Goal: Check status

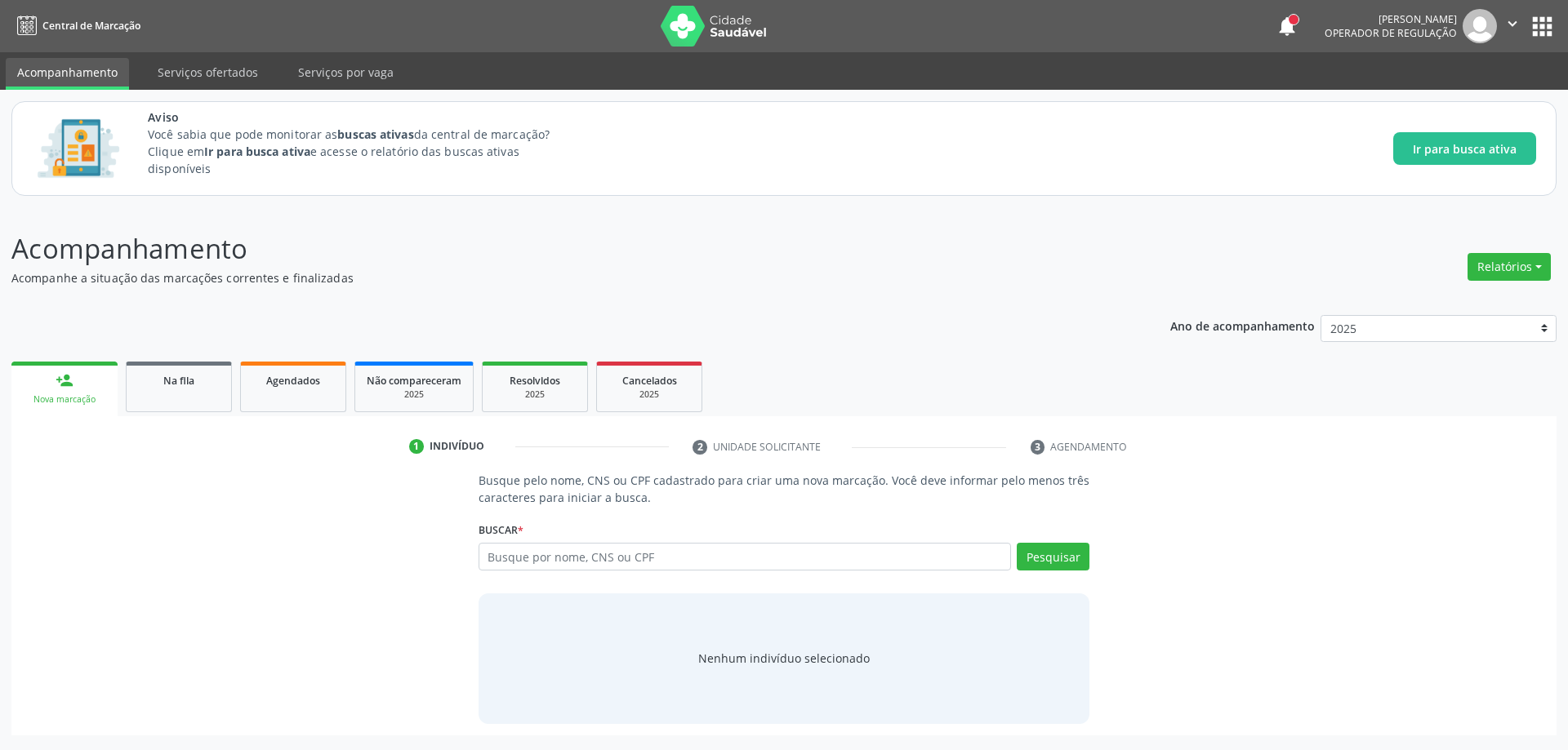
click at [712, 546] on input "text" at bounding box center [745, 557] width 533 height 28
click at [180, 381] on span "Na fila" at bounding box center [179, 381] width 31 height 14
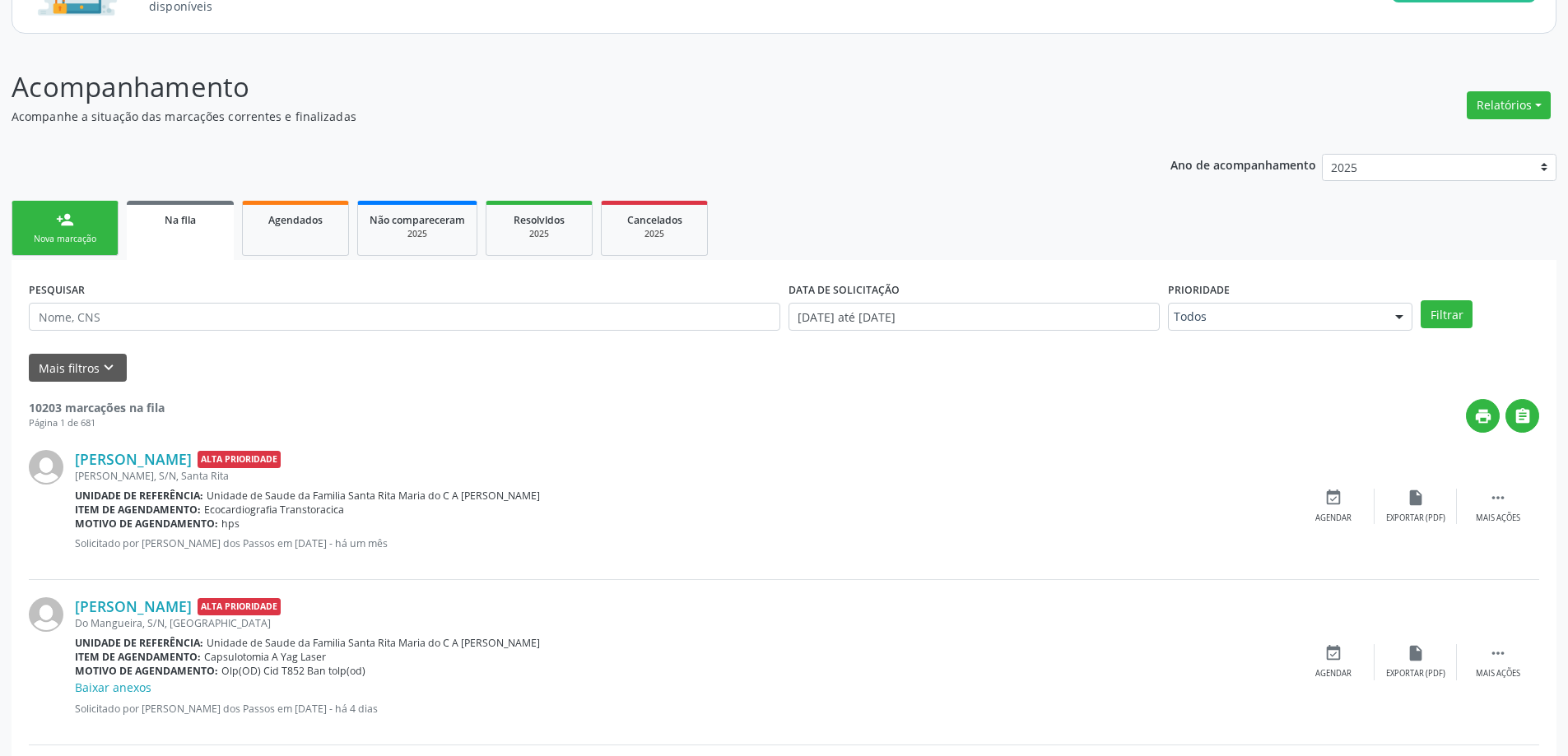
scroll to position [165, 0]
click at [327, 309] on input "text" at bounding box center [405, 316] width 752 height 28
type input "700101926597013"
click at [1421, 300] on button "Filtrar" at bounding box center [1446, 314] width 52 height 28
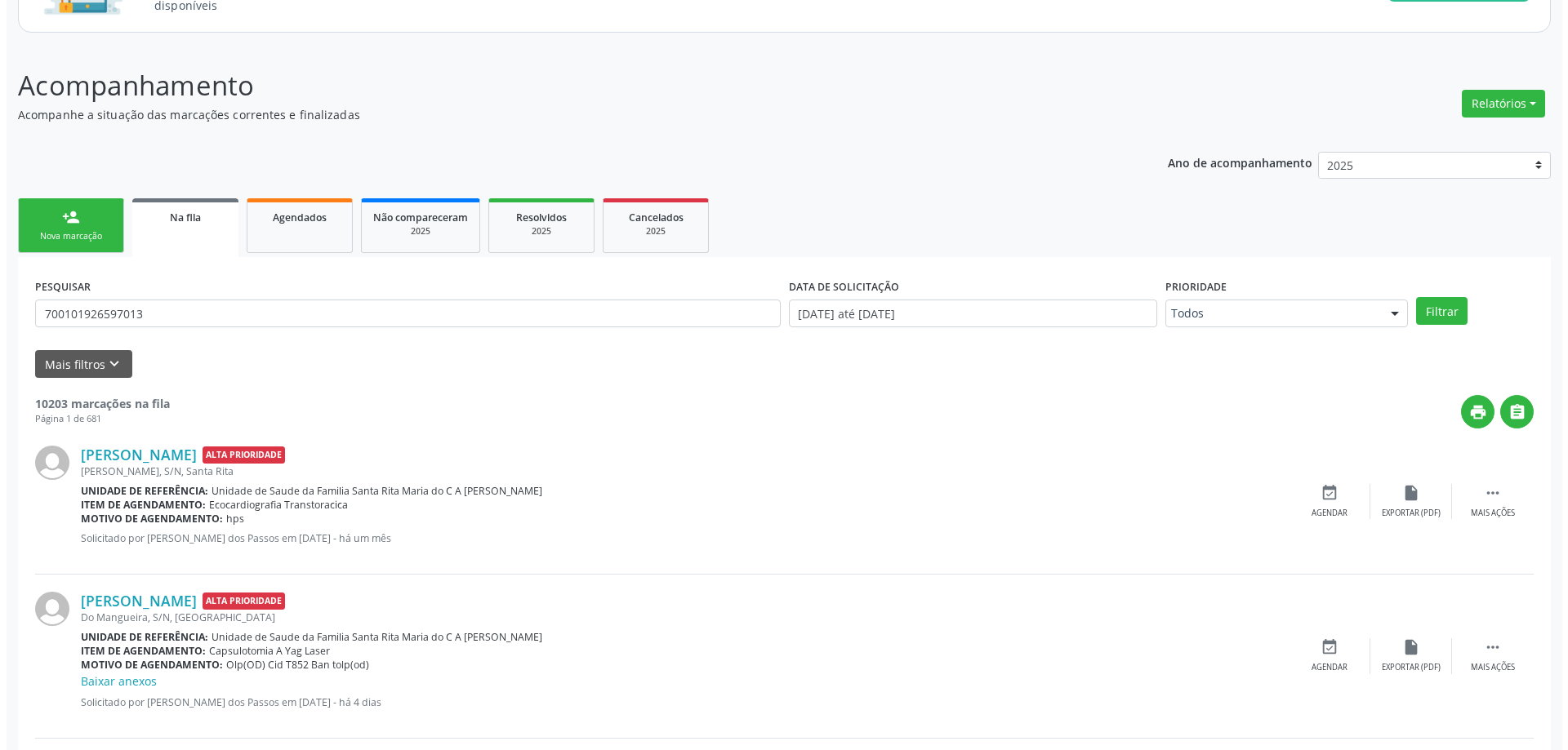
scroll to position [0, 0]
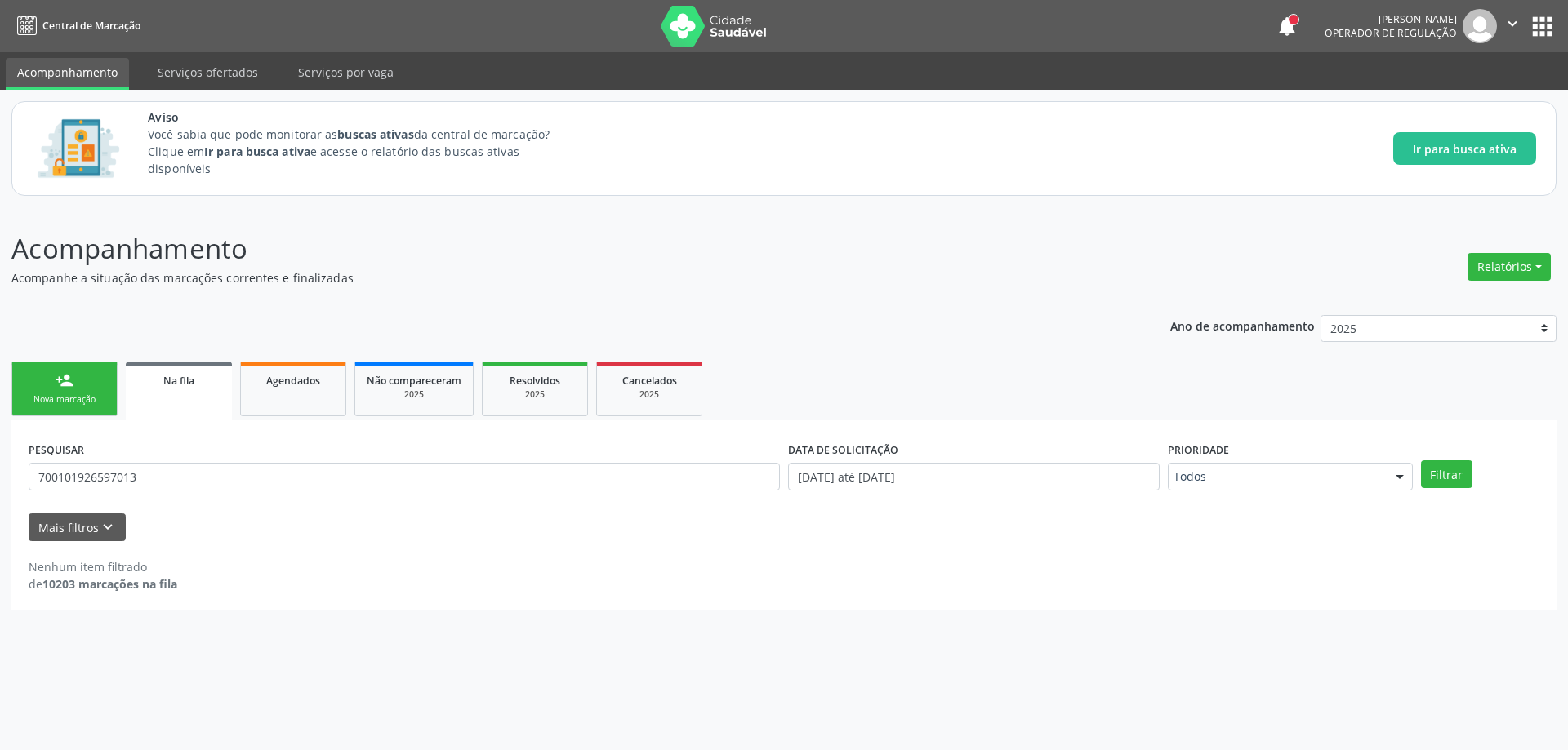
click at [318, 492] on div "PESQUISAR 700101926597013" at bounding box center [404, 469] width 760 height 64
click at [313, 480] on input "700101926597013" at bounding box center [404, 477] width 751 height 28
click at [358, 579] on div "Nenhum item filtrado de 10203 marcações na fila" at bounding box center [784, 575] width 1511 height 34
